Goal: Task Accomplishment & Management: Use online tool/utility

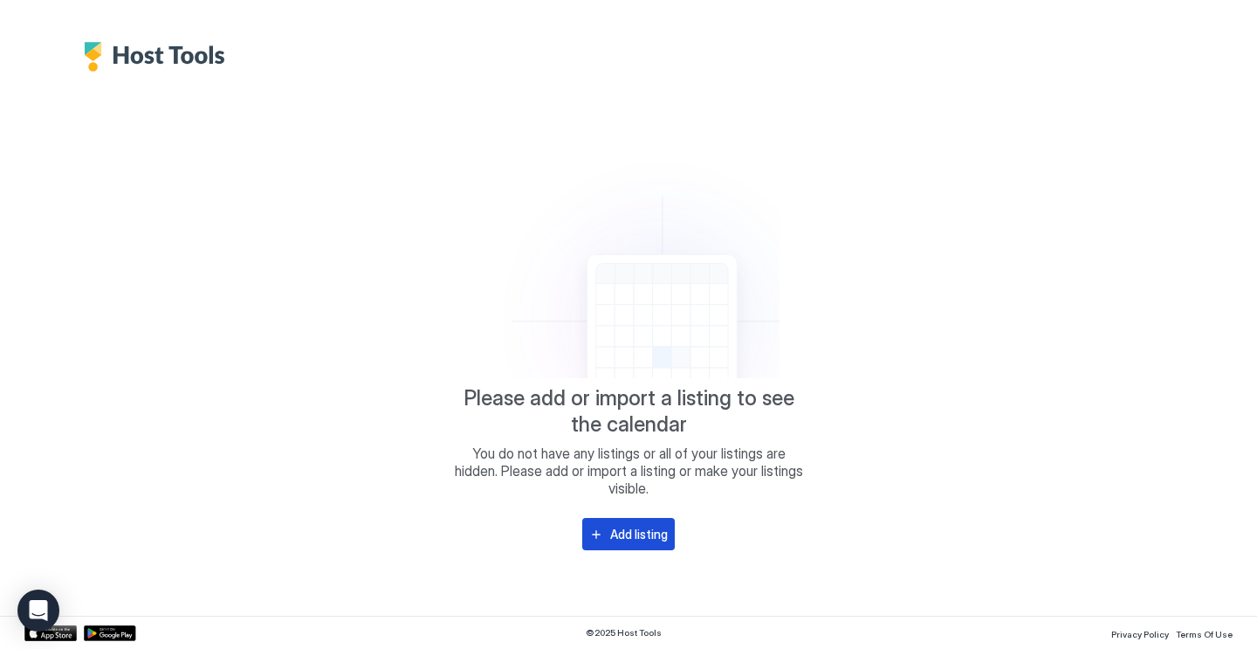
click at [633, 540] on div "Add listing" at bounding box center [639, 534] width 58 height 18
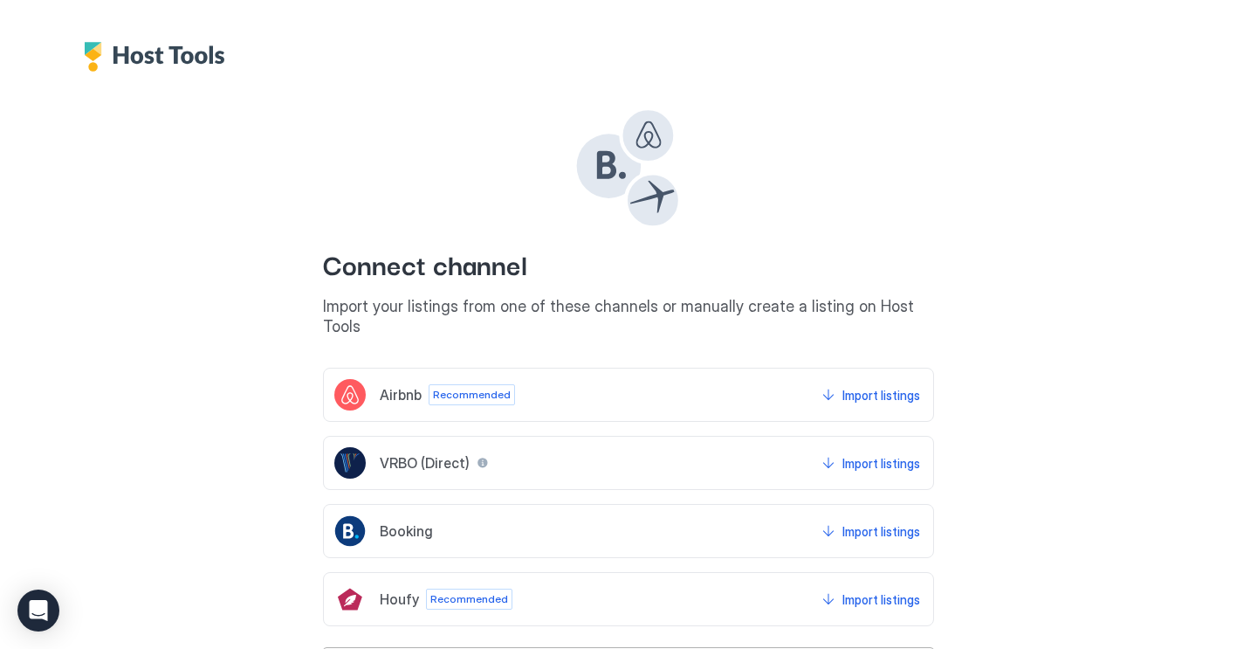
click at [103, 58] on img "Host Tools Logo" at bounding box center [159, 57] width 150 height 30
click at [160, 62] on img "Host Tools Logo" at bounding box center [159, 57] width 150 height 30
click at [182, 48] on img "Host Tools Logo" at bounding box center [159, 57] width 150 height 30
click at [28, 596] on div "Open Intercom Messenger" at bounding box center [39, 611] width 46 height 46
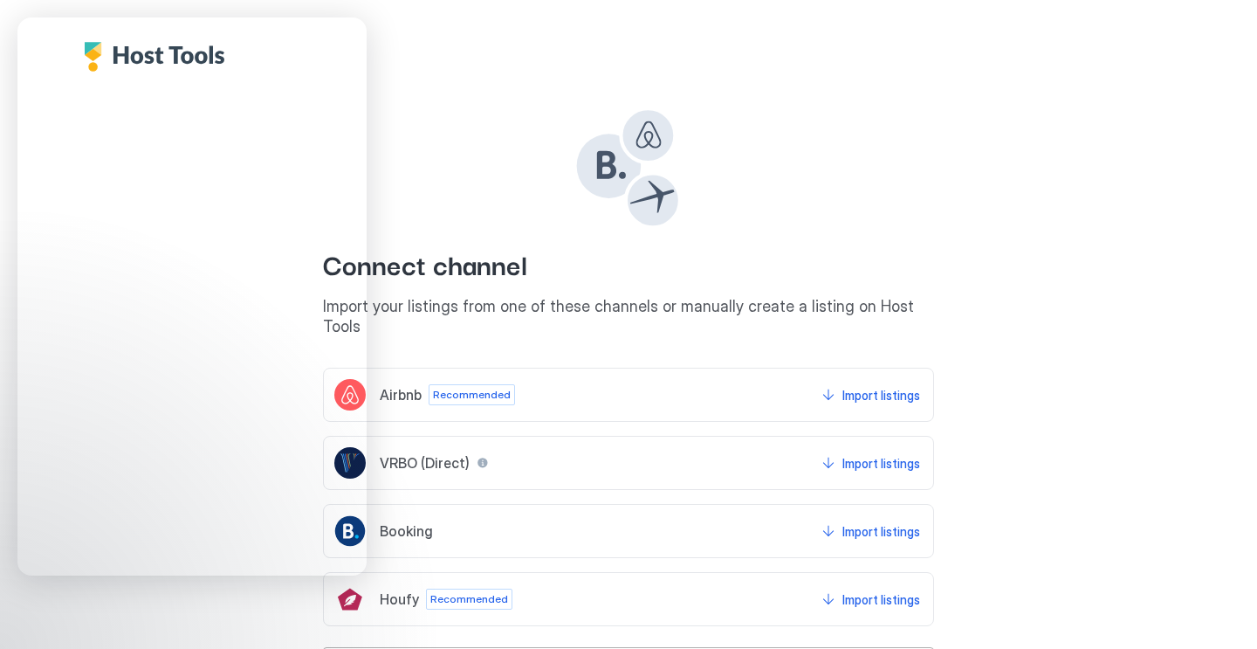
click at [652, 95] on div "Connect channel Import your listings from one of these channels or manually cre…" at bounding box center [628, 376] width 1208 height 609
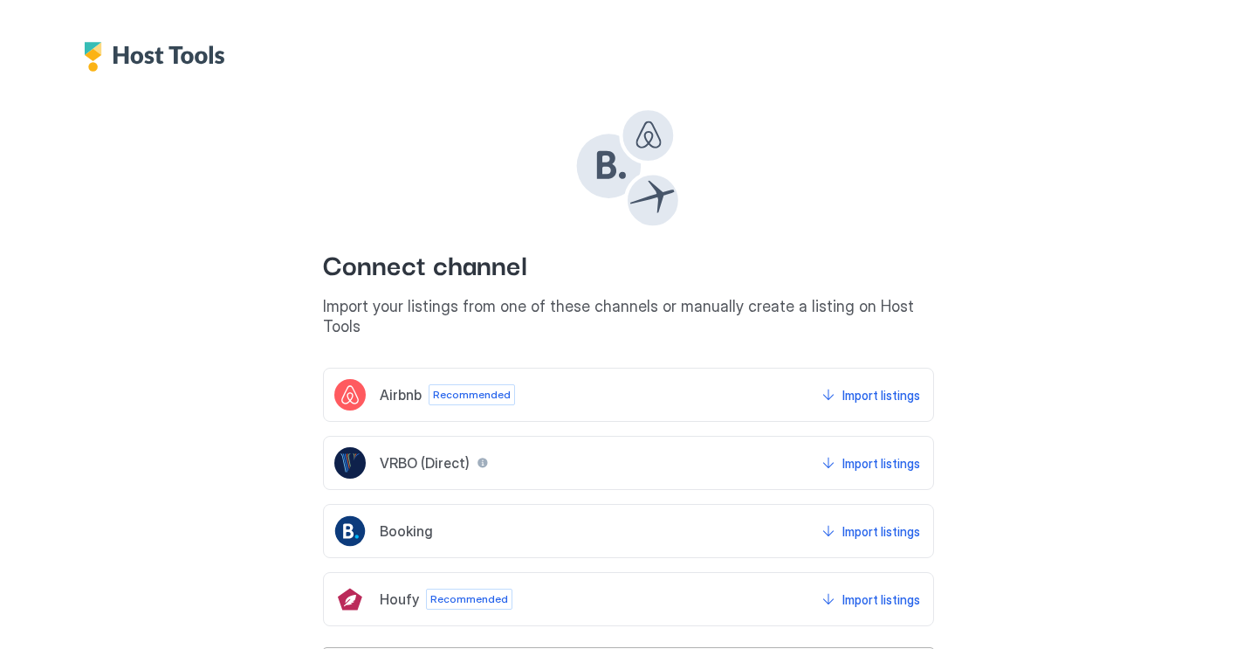
click at [180, 61] on img "Host Tools Logo" at bounding box center [159, 57] width 150 height 30
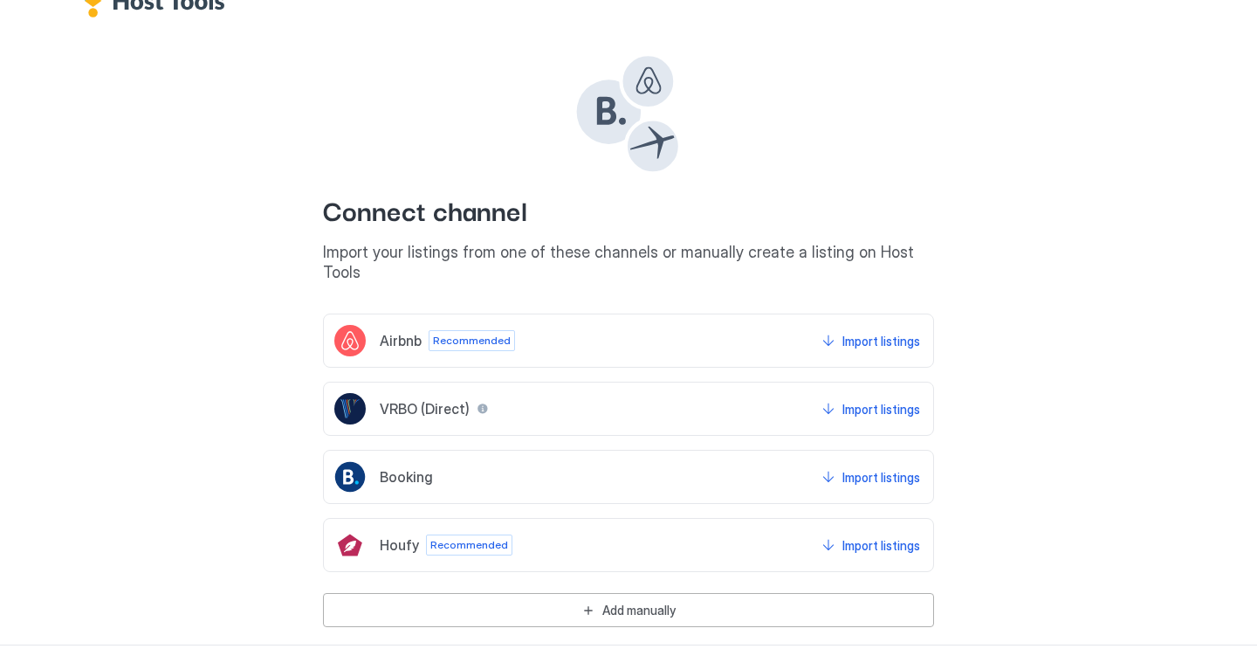
scroll to position [56, 0]
